Goal: Obtain resource: Download file/media

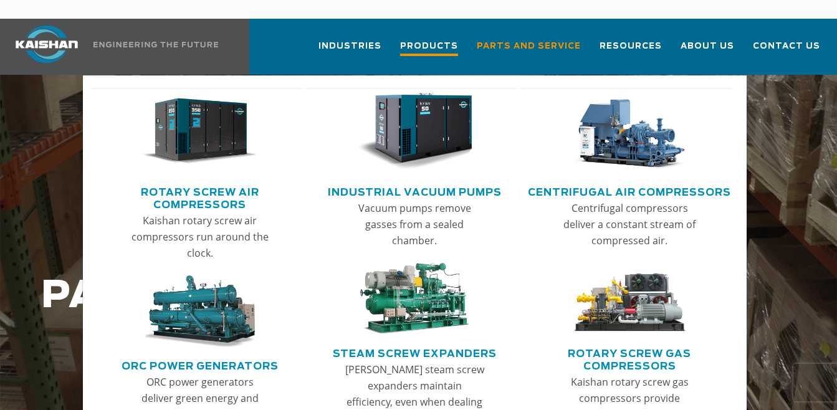
click at [442, 39] on span "Products" at bounding box center [429, 47] width 58 height 17
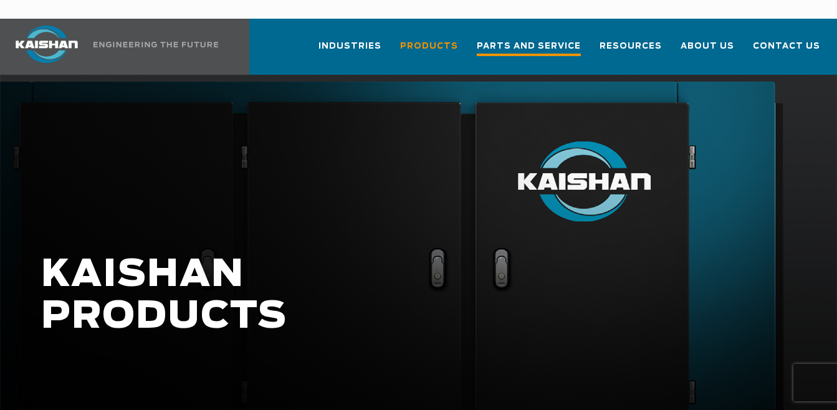
click at [573, 39] on span "Parts and Service" at bounding box center [529, 47] width 104 height 17
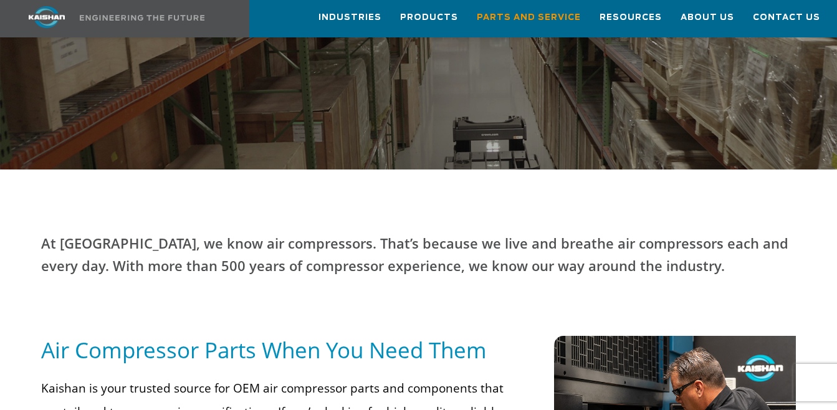
scroll to position [355, 0]
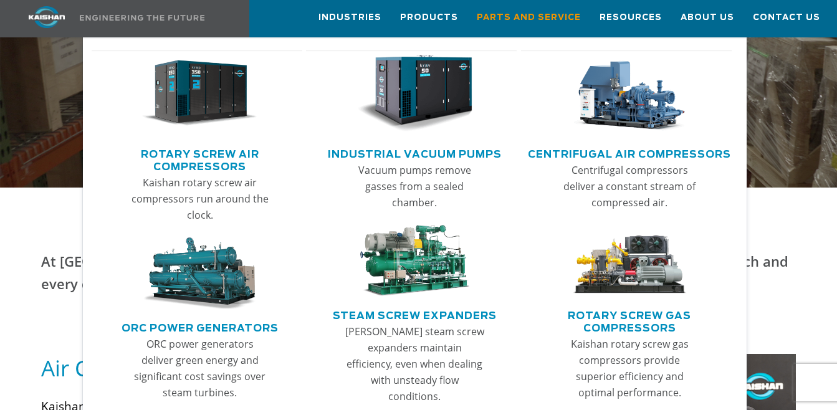
click at [414, 102] on img "Main menu" at bounding box center [414, 93] width 115 height 77
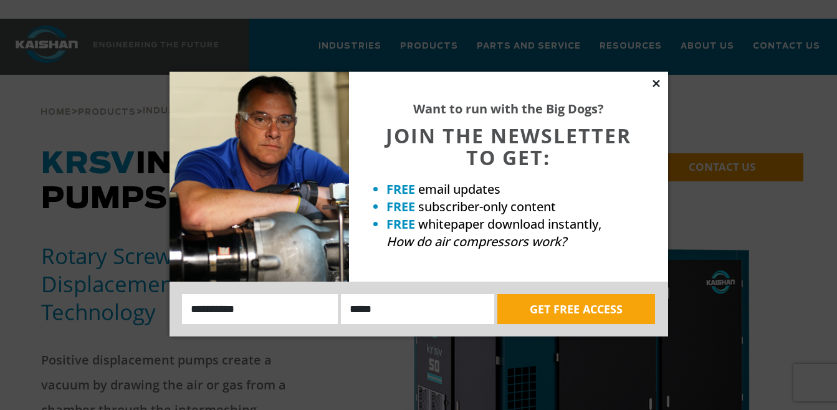
click at [656, 82] on icon at bounding box center [656, 83] width 11 height 11
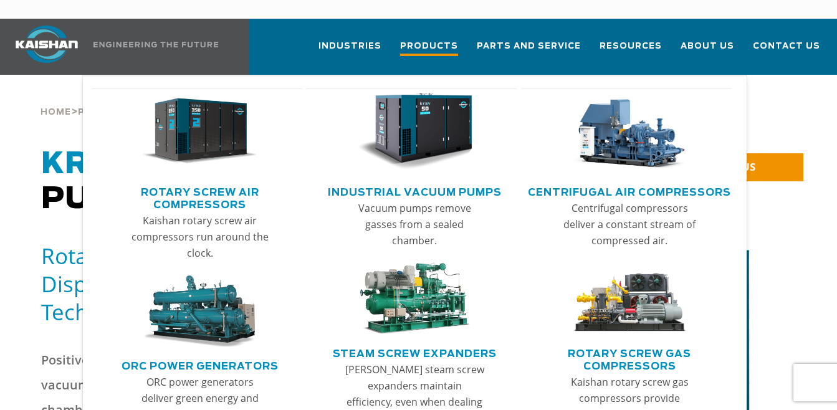
click at [458, 39] on span "Products" at bounding box center [429, 47] width 58 height 17
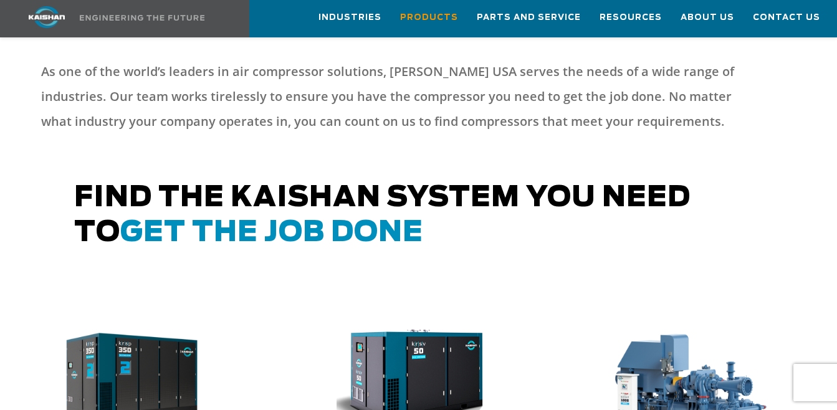
scroll to position [553, 0]
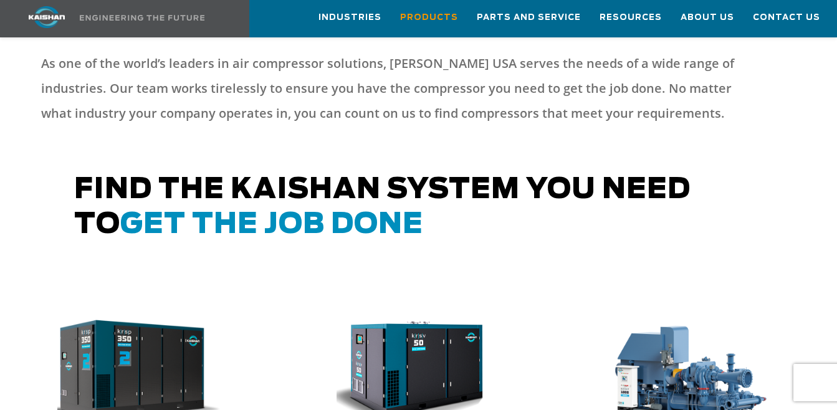
click at [143, 363] on img at bounding box center [130, 373] width 181 height 122
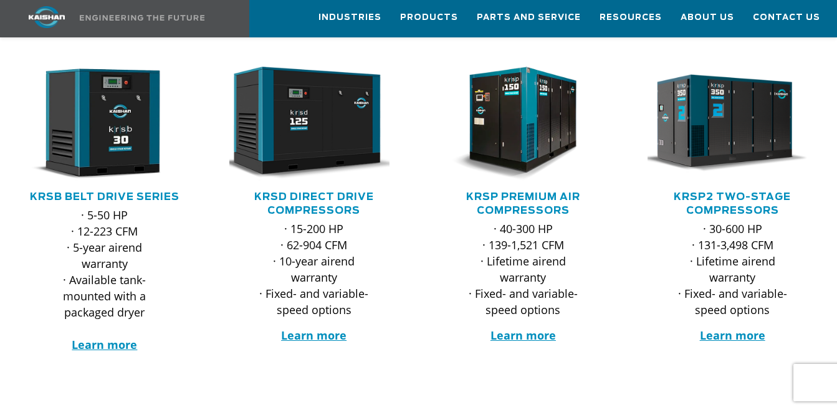
scroll to position [207, 0]
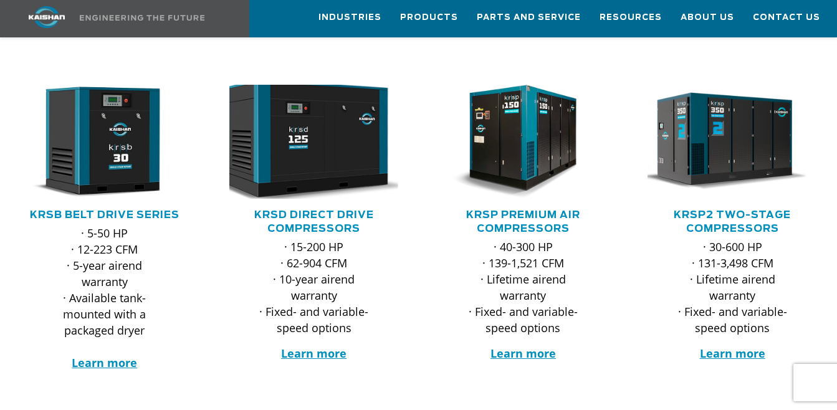
click at [279, 155] on img at bounding box center [304, 142] width 186 height 126
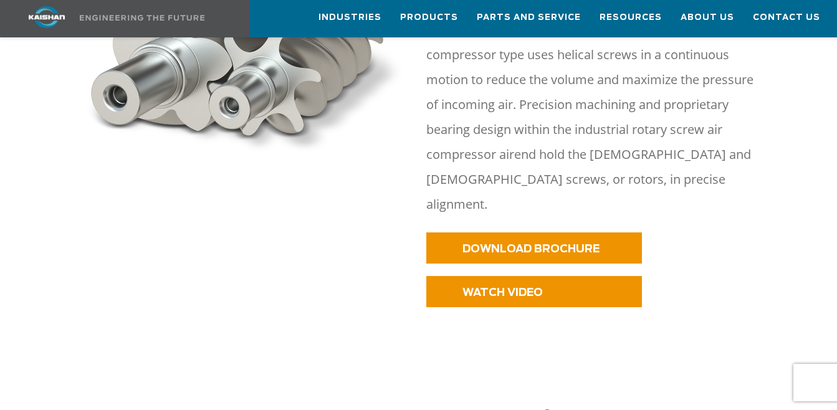
scroll to position [660, 0]
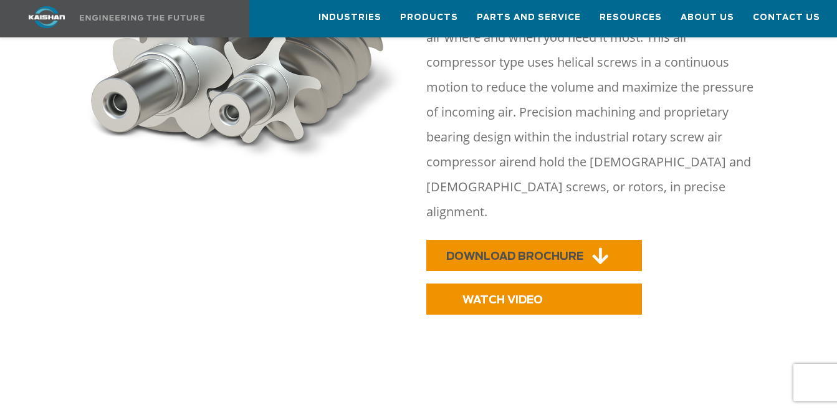
click at [579, 251] on span "DOWNLOAD BROCHURE" at bounding box center [514, 256] width 137 height 11
